Goal: Check status: Check status

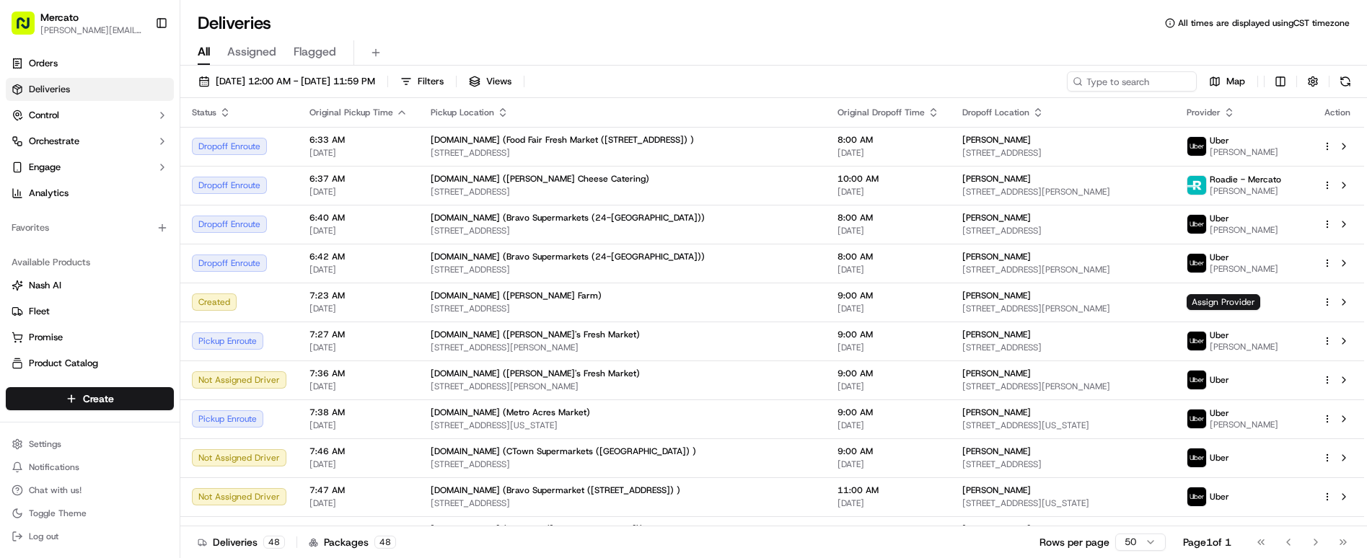
click at [1139, 71] on input at bounding box center [1132, 81] width 130 height 20
type input "job_g7tQwrhHP39Lgf9vSwFWqV"
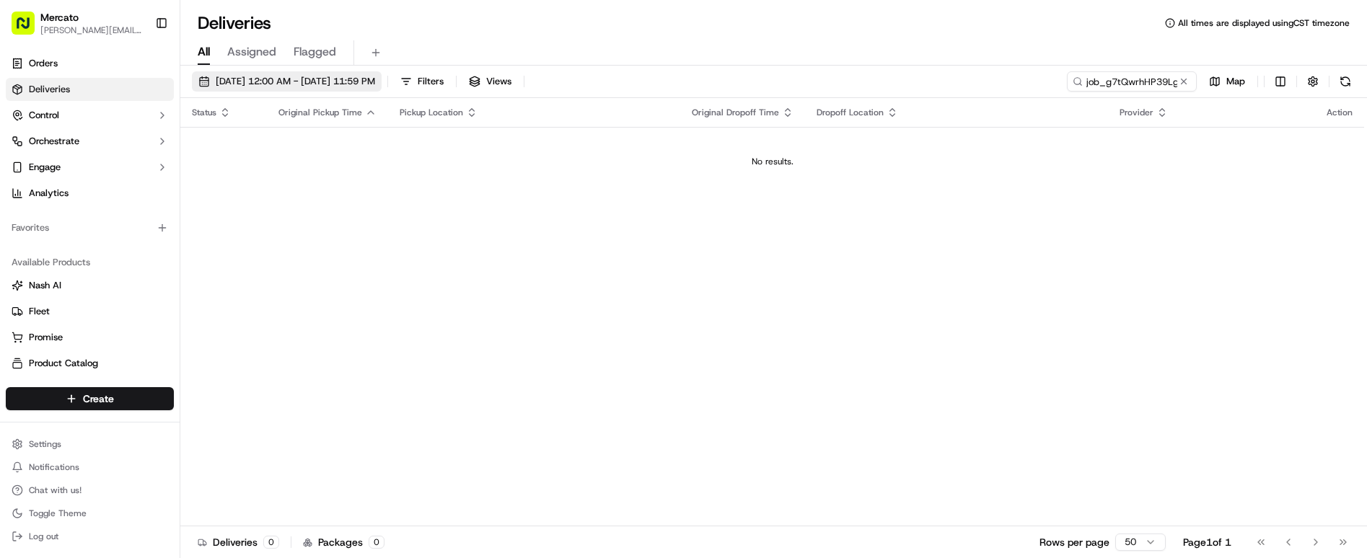
click at [272, 75] on span "[DATE] 12:00 AM - [DATE] 11:59 PM" at bounding box center [295, 81] width 159 height 13
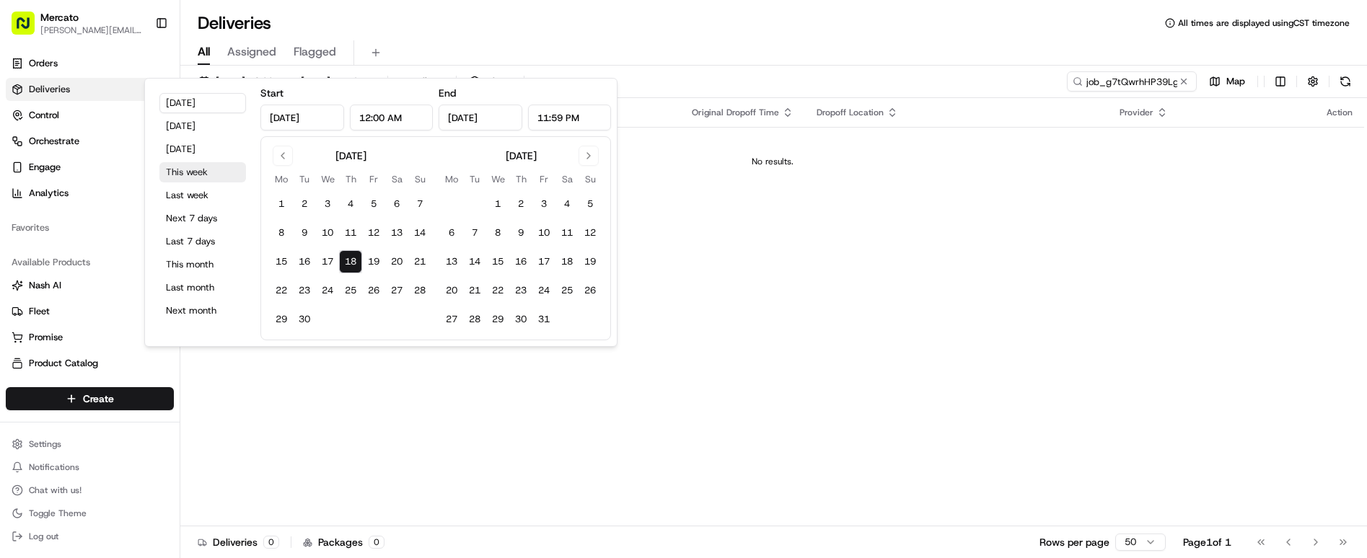
click at [188, 162] on button "This week" at bounding box center [202, 172] width 87 height 20
type input "[DATE]"
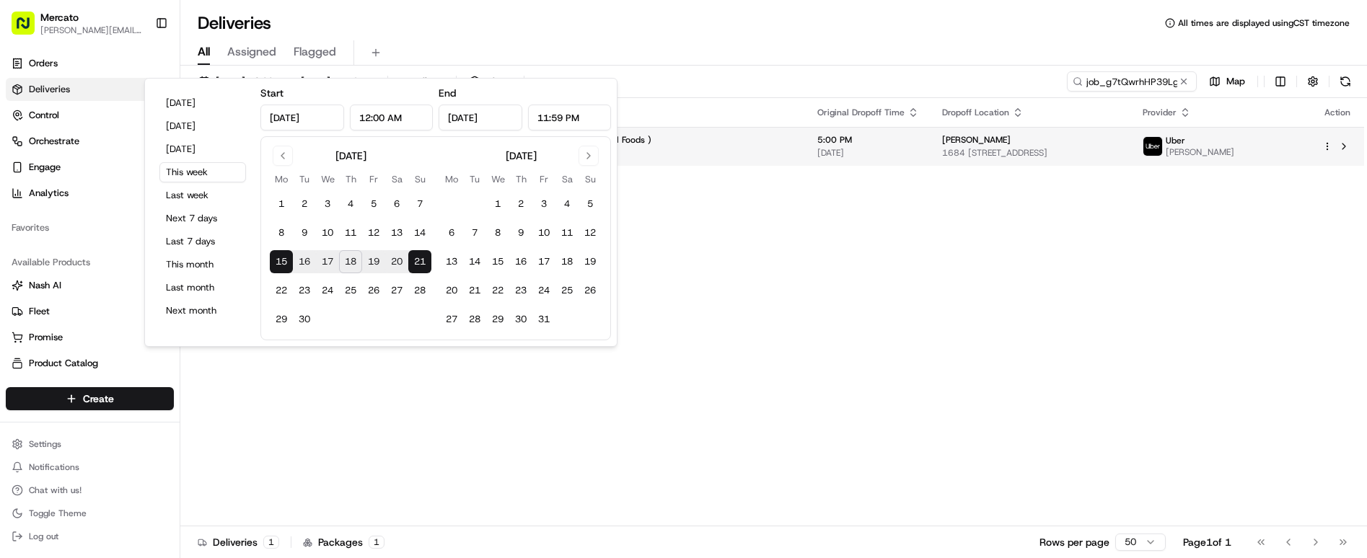
click at [942, 134] on span "[PERSON_NAME]" at bounding box center [976, 140] width 69 height 12
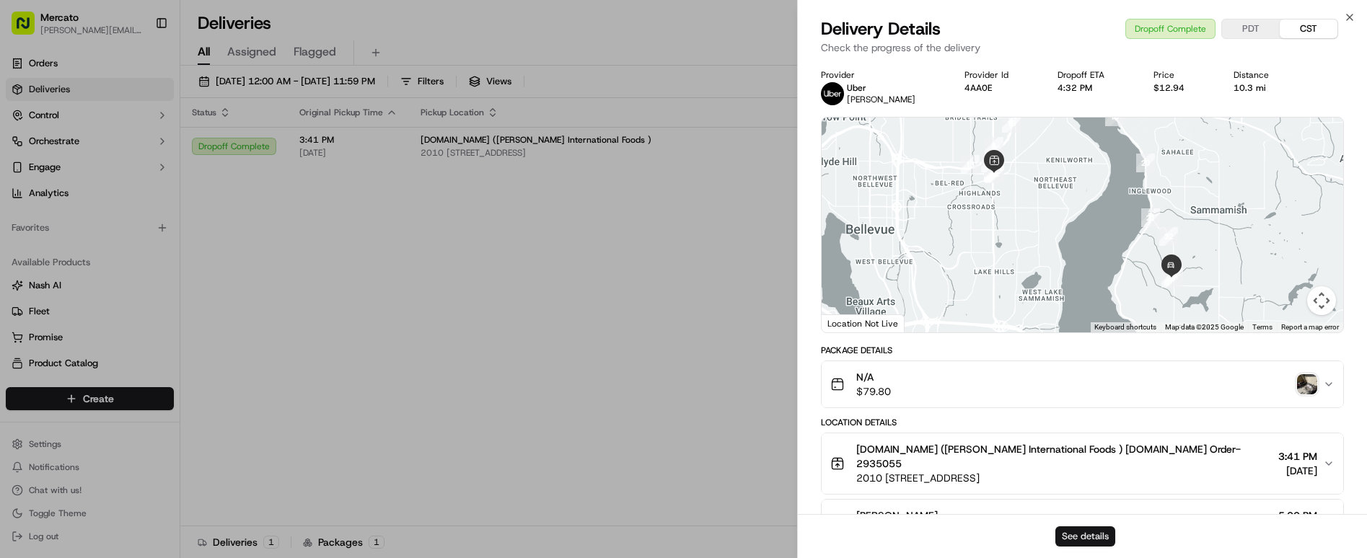
click at [1085, 545] on button "See details" at bounding box center [1085, 537] width 60 height 20
